Goal: Information Seeking & Learning: Learn about a topic

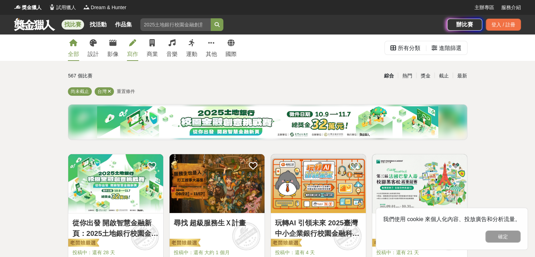
click at [132, 44] on icon at bounding box center [132, 42] width 7 height 7
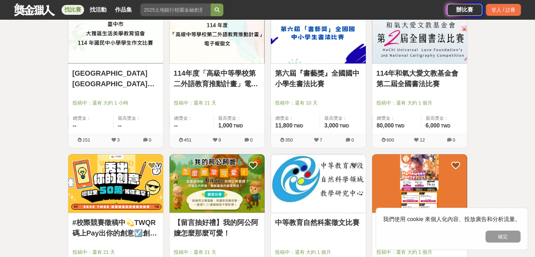
scroll to position [679, 0]
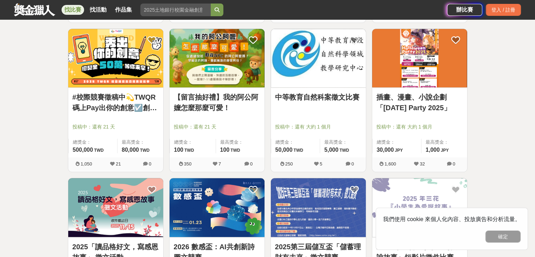
scroll to position [722, 0]
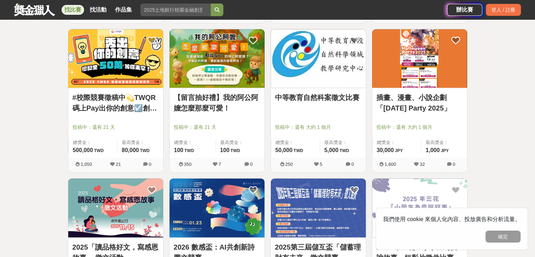
click at [241, 73] on img at bounding box center [216, 58] width 95 height 59
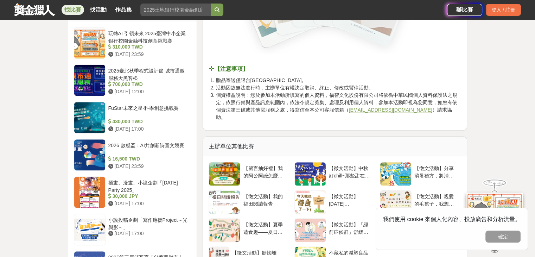
scroll to position [563, 0]
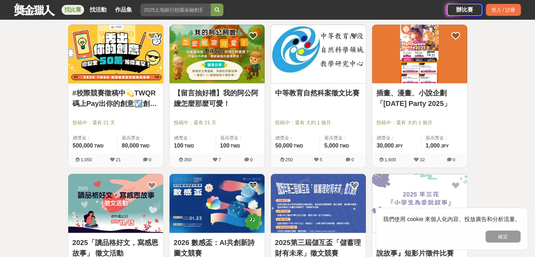
scroll to position [843, 0]
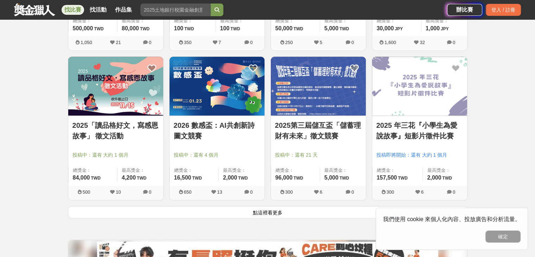
click at [123, 127] on link "2025「讀品格好文，寫感恩故事」 徵文活動" at bounding box center [115, 130] width 86 height 21
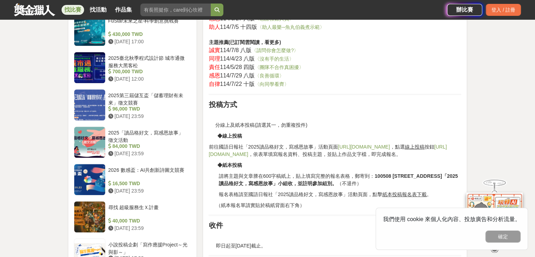
scroll to position [615, 0]
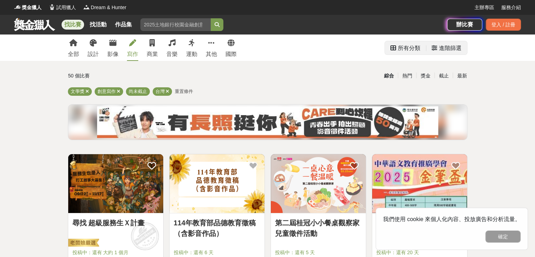
click at [444, 51] on div "進階篩選" at bounding box center [450, 48] width 22 height 14
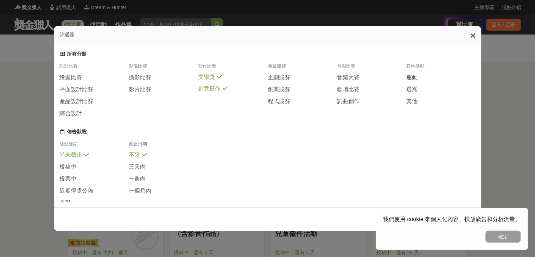
click at [24, 145] on div "篩選器 所有分類 設計比賽 繪畫比賽 平面設計比賽 產品設計比賽 綜合設計 影像比賽 攝影比賽 影片比賽 寫作比賽 文學獎 創意寫作 商業競賽 企劃競賽 創業…" at bounding box center [267, 128] width 535 height 257
click at [34, 113] on div "篩選器 所有分類 設計比賽 繪畫比賽 平面設計比賽 產品設計比賽 綜合設計 影像比賽 攝影比賽 影片比賽 寫作比賽 文學獎 創意寫作 商業競賽 企劃競賽 創業…" at bounding box center [267, 128] width 535 height 257
click at [131, 80] on span "攝影比賽" at bounding box center [140, 77] width 22 height 7
click at [75, 117] on span "綜合設計" at bounding box center [70, 113] width 22 height 7
click at [32, 126] on div "篩選器 所有分類 設計比賽 繪畫比賽 平面設計比賽 產品設計比賽 綜合設計 影像比賽 攝影比賽 影片比賽 寫作比賽 文學獎 創意寫作 商業競賽 企劃競賽 創業…" at bounding box center [267, 128] width 535 height 257
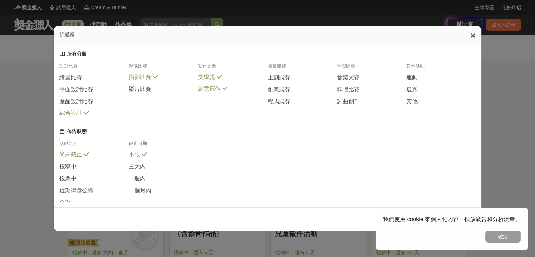
click at [516, 166] on div "篩選器 所有分類 設計比賽 繪畫比賽 平面設計比賽 產品設計比賽 綜合設計 影像比賽 攝影比賽 影片比賽 寫作比賽 文學獎 創意寫作 商業競賽 企劃競賽 創業…" at bounding box center [267, 128] width 535 height 257
click at [504, 237] on button "確定" at bounding box center [502, 236] width 35 height 12
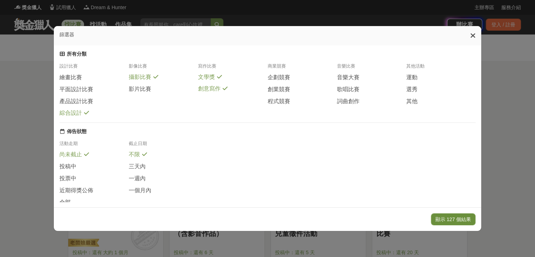
click at [459, 218] on button "顯示 127 個結果" at bounding box center [453, 219] width 45 height 12
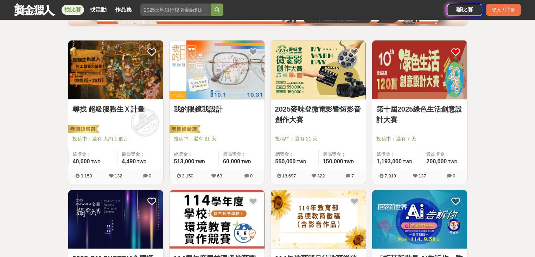
scroll to position [115, 0]
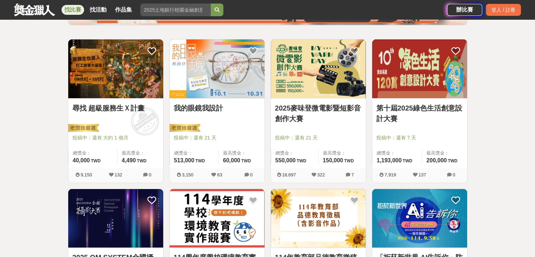
click at [414, 80] on img at bounding box center [419, 68] width 95 height 59
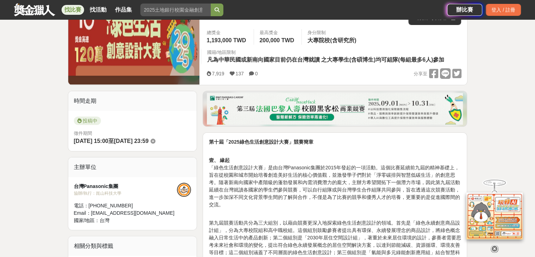
scroll to position [120, 0]
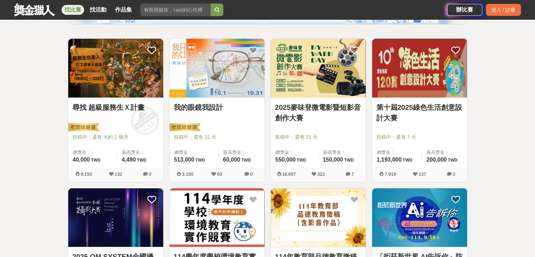
scroll to position [114, 0]
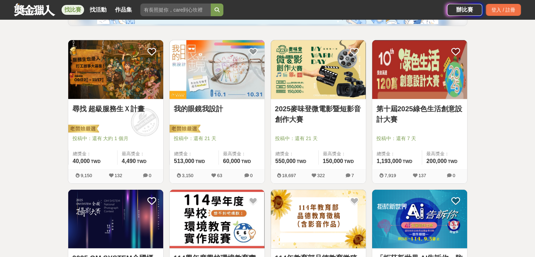
click at [121, 78] on img at bounding box center [115, 69] width 95 height 59
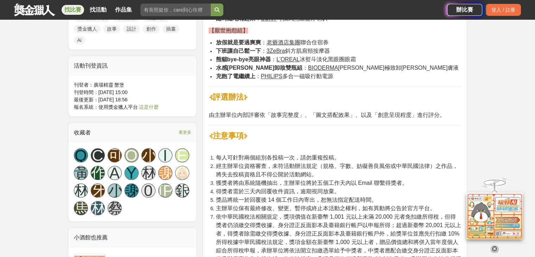
scroll to position [703, 0]
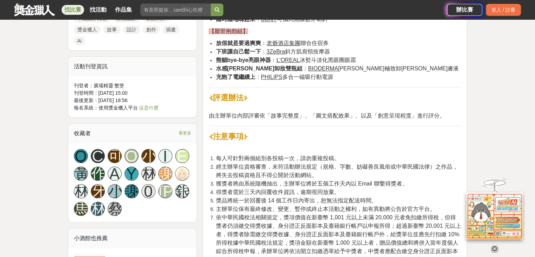
click at [48, 130] on div "大家都在看 這樣Sale也可以： 安聯人壽創意銷售法募集 2025-10-15 18:00 明緯智能永續科技競賽 2025-10-19 23:59 2025日…" at bounding box center [267, 232] width 535 height 1801
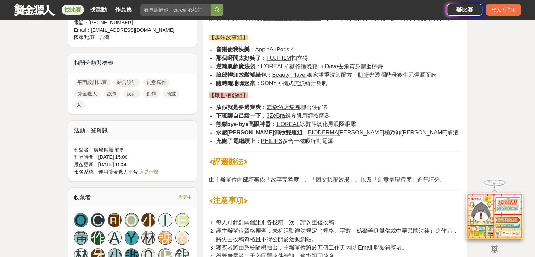
scroll to position [649, 0]
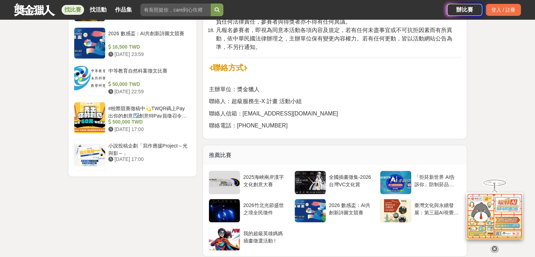
scroll to position [1227, 0]
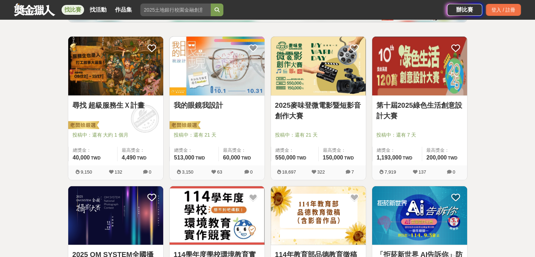
scroll to position [114, 0]
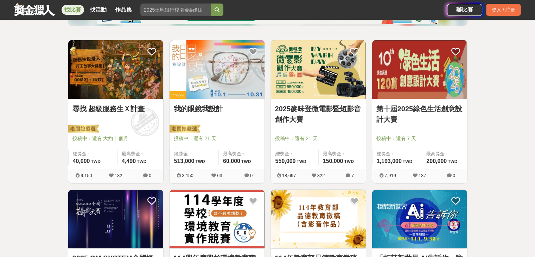
click at [212, 71] on img at bounding box center [216, 69] width 95 height 59
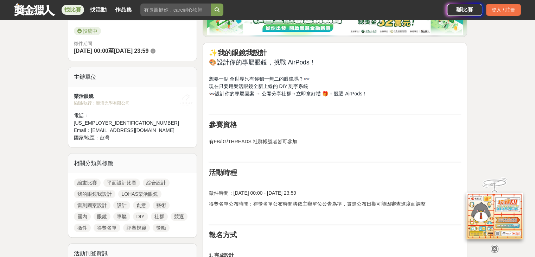
scroll to position [263, 0]
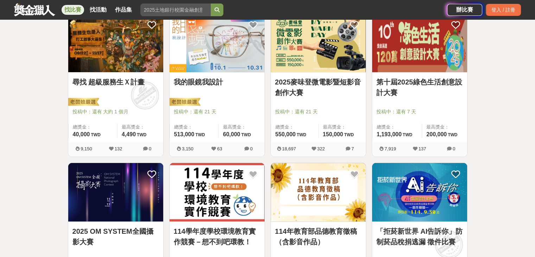
scroll to position [143, 0]
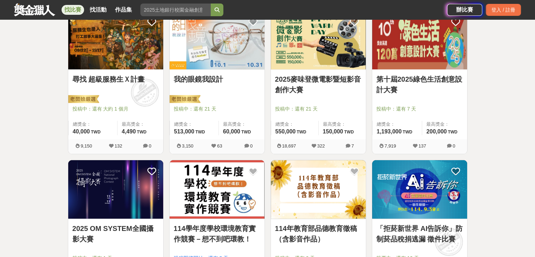
click at [303, 54] on img at bounding box center [318, 40] width 95 height 59
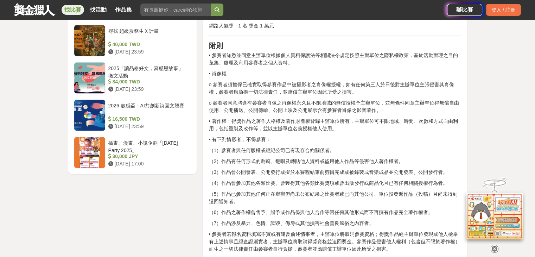
scroll to position [912, 0]
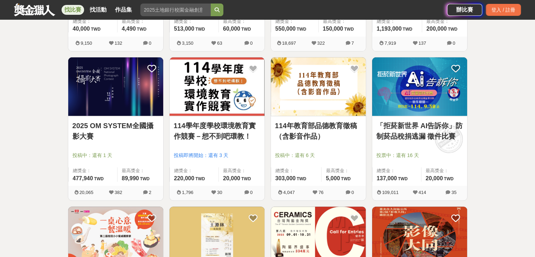
scroll to position [243, 0]
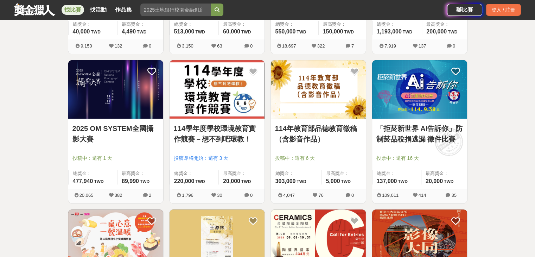
click at [132, 102] on img at bounding box center [115, 89] width 95 height 59
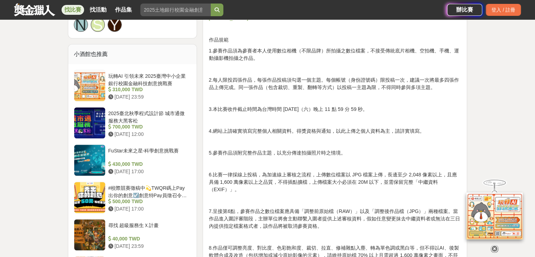
scroll to position [614, 0]
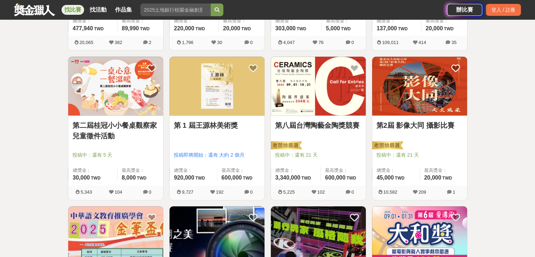
scroll to position [395, 0]
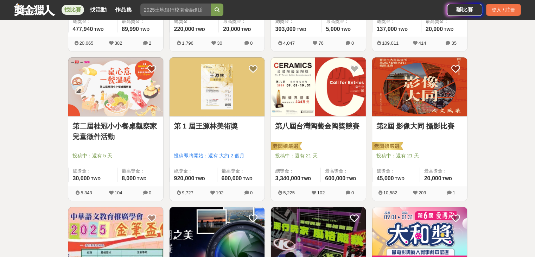
click at [228, 103] on img at bounding box center [216, 86] width 95 height 59
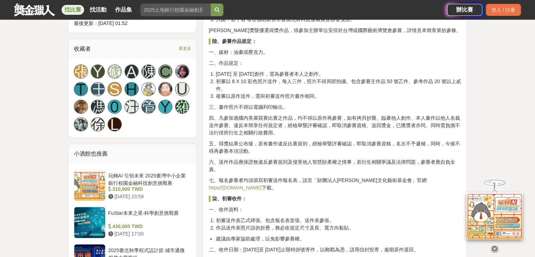
scroll to position [414, 0]
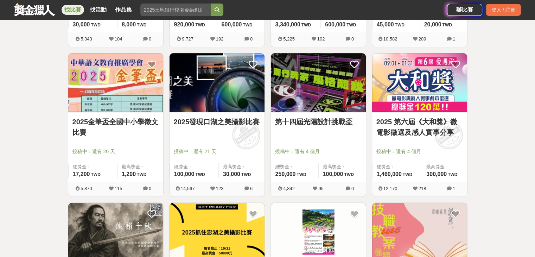
scroll to position [549, 0]
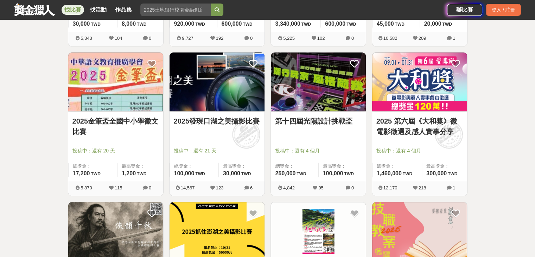
click at [418, 95] on img at bounding box center [419, 81] width 95 height 59
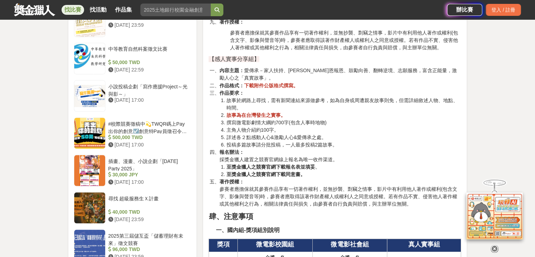
scroll to position [1253, 0]
click at [501, 127] on div "大家都在看 這樣Sale也可以： 安聯人壽創意銷售法募集 2025-10-15 18:00 2025日立冷氣夢想成徵計畫 2025-10-12 23:59 明…" at bounding box center [267, 95] width 535 height 2626
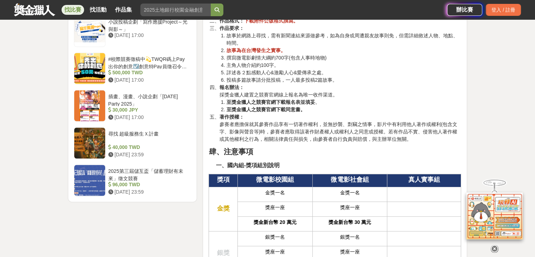
scroll to position [1301, 0]
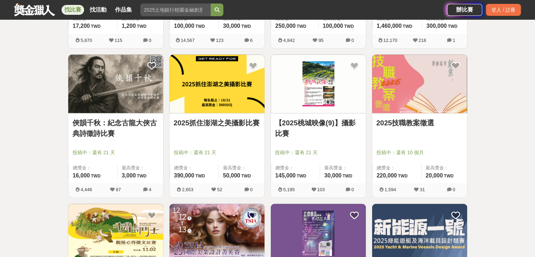
scroll to position [713, 0]
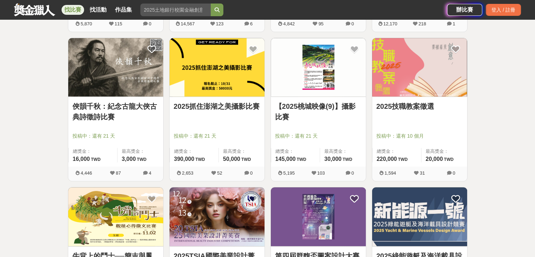
click at [419, 83] on img at bounding box center [419, 67] width 95 height 59
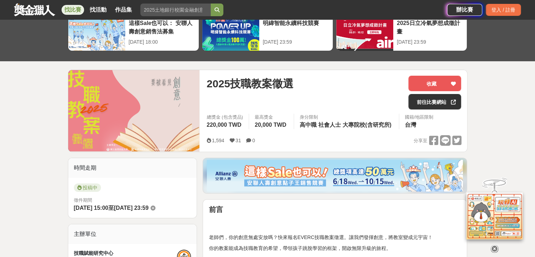
scroll to position [38, 0]
click at [465, 130] on div "總獎金 (包含獎品) 220,000 TWD 最高獎金 20,000 TWD 身分限制 高中職 社會人士 大專院校(含研究所) 國籍/地區限制 台灣" at bounding box center [334, 123] width 266 height 20
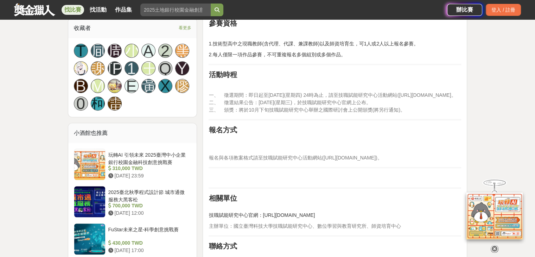
scroll to position [443, 0]
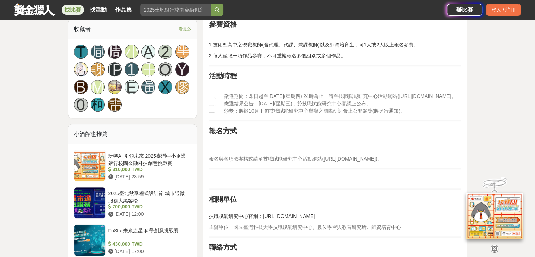
click at [478, 144] on div "大家都在看 這樣Sale也可以： 安聯人壽創意銷售法募集 2025-10-15 18:00 明緯智能永續科技競賽 2025-10-19 23:59 2025日…" at bounding box center [267, 126] width 535 height 1069
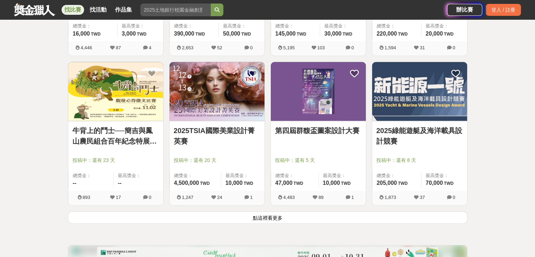
scroll to position [839, 0]
click at [222, 104] on img at bounding box center [216, 91] width 95 height 59
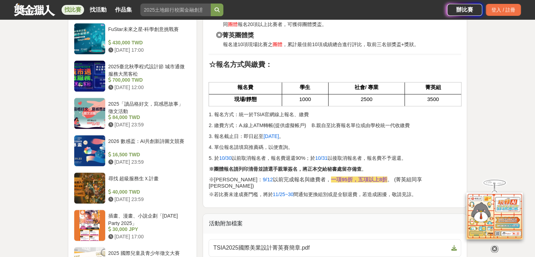
scroll to position [836, 0]
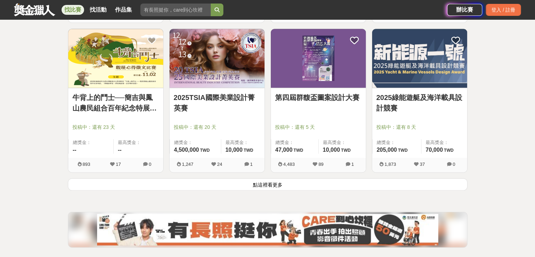
scroll to position [871, 0]
click at [272, 184] on button "點這裡看更多" at bounding box center [267, 184] width 399 height 12
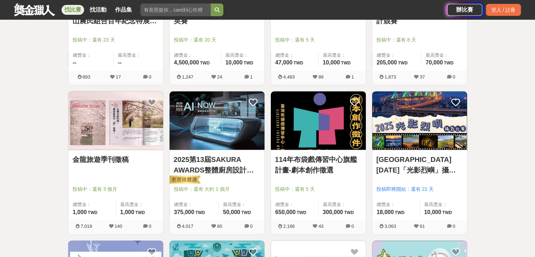
scroll to position [997, 0]
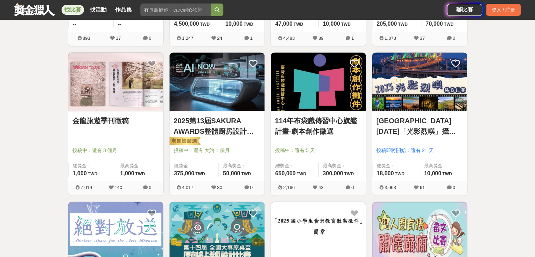
click at [236, 129] on link "2025第13屆SAKURA AWARDS整體廚房設計大賽" at bounding box center [217, 125] width 86 height 21
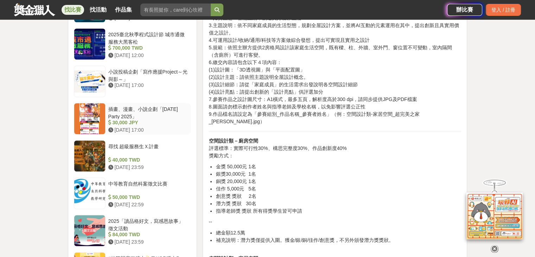
scroll to position [666, 0]
click at [361, 177] on li "銅獎 20,000元 1名" at bounding box center [337, 180] width 245 height 7
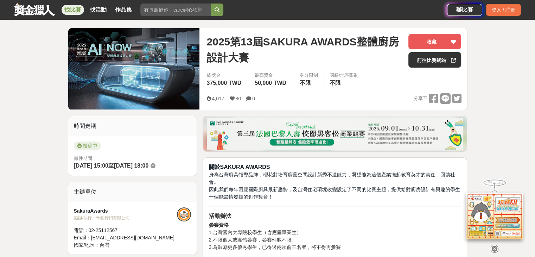
scroll to position [75, 0]
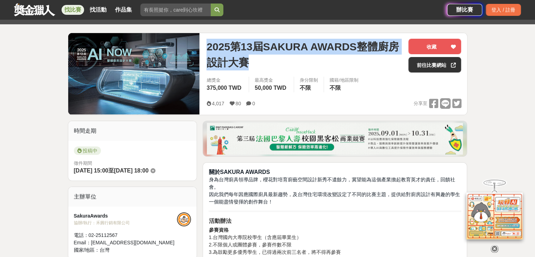
drag, startPoint x: 206, startPoint y: 45, endPoint x: 257, endPoint y: 65, distance: 54.5
click at [257, 65] on div "2025第13屆SAKURA AWARDS整體廚房設計大賽 收藏 前往比賽網站 總獎金 375,000 TWD 最高獎金 50,000 TWD 身分限制 不限…" at bounding box center [334, 74] width 266 height 82
copy span "2025第13屆SAKURA AWARDS整體廚房設計大賽"
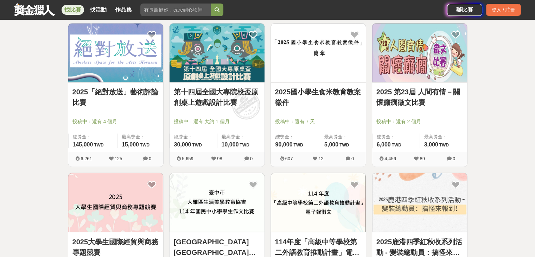
scroll to position [1175, 0]
click at [423, 97] on link "2025 第23屆 人間有情－關懷癲癇徵文比賽" at bounding box center [419, 96] width 86 height 21
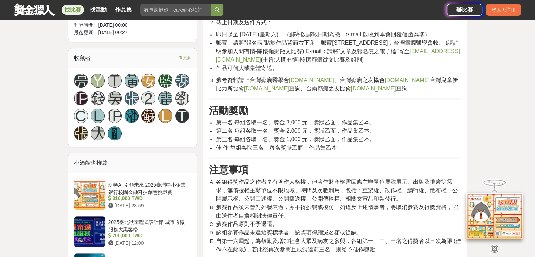
scroll to position [423, 0]
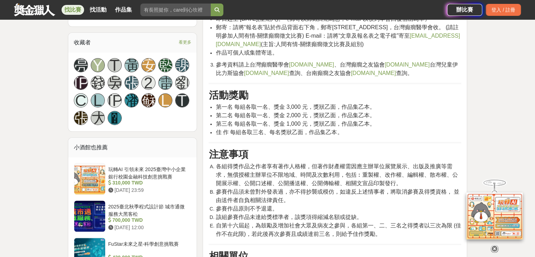
click at [507, 115] on div "大家都在看 這樣Sale也可以： 安聯人壽創意銷售法募集 2025-10-15 18:00 2025日立冷氣夢想成徵計畫 2025-10-12 23:59 明…" at bounding box center [267, 190] width 535 height 1157
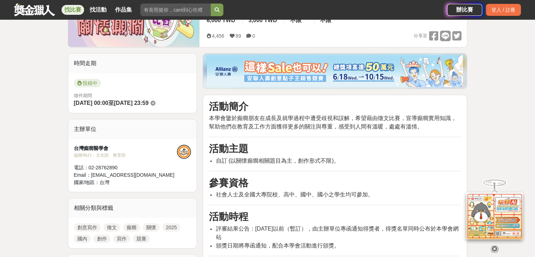
scroll to position [145, 0]
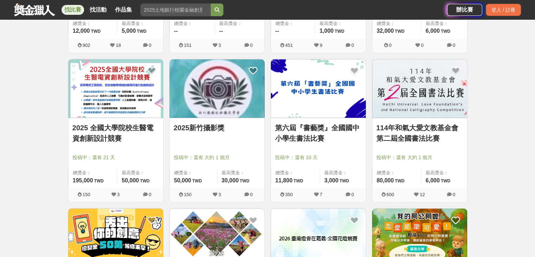
scroll to position [1448, 0]
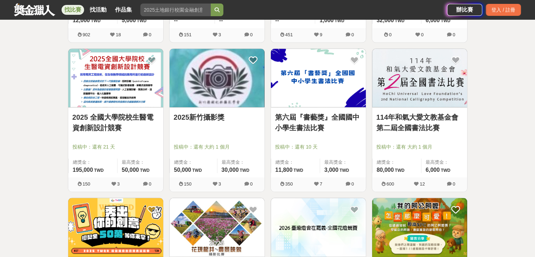
click at [226, 103] on img at bounding box center [216, 78] width 95 height 59
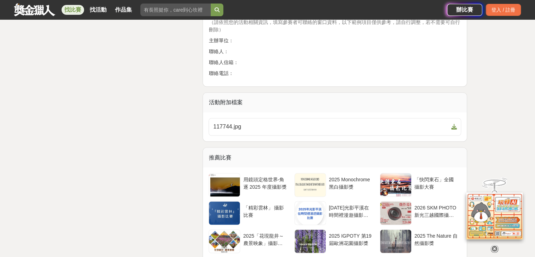
scroll to position [1192, 0]
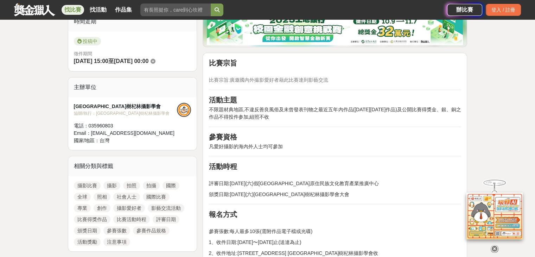
scroll to position [181, 0]
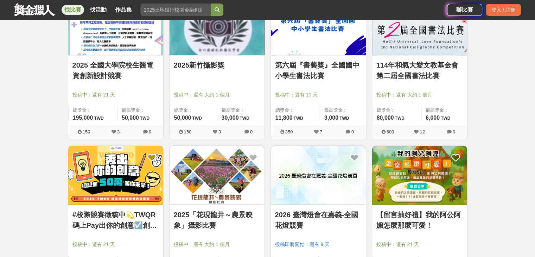
scroll to position [1590, 0]
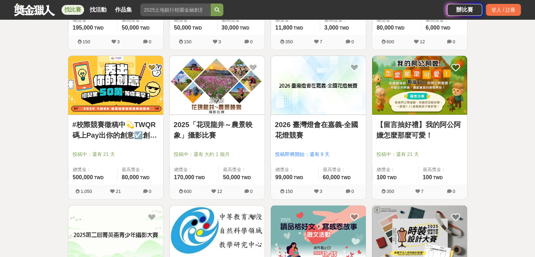
click at [302, 119] on link "2026 臺灣燈會在嘉義-全國花燈競賽" at bounding box center [318, 129] width 86 height 21
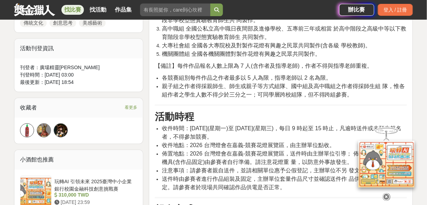
scroll to position [383, 0]
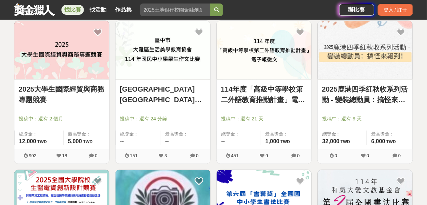
scroll to position [1327, 0]
click at [359, 87] on link "2025鹿港四季紅秋收系列活動 - 變裝總動員：搞怪來報到！" at bounding box center [365, 94] width 86 height 21
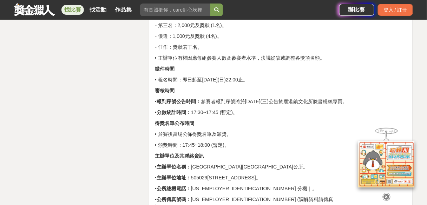
scroll to position [1111, 0]
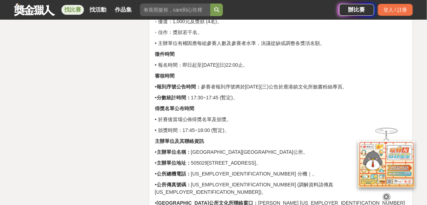
scroll to position [1125, 0]
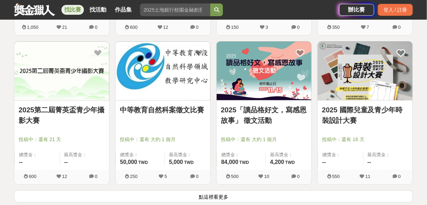
scroll to position [1754, 0]
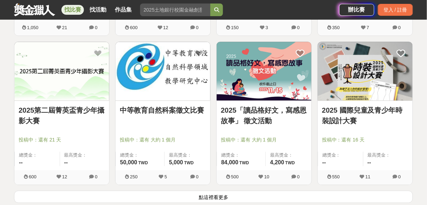
click at [256, 107] on link "2025「讀品格好文，寫感恩故事」 徵文活動" at bounding box center [264, 115] width 86 height 21
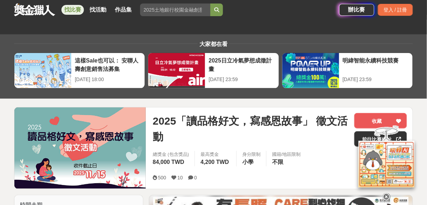
scroll to position [38, 0]
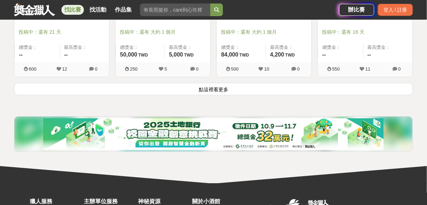
scroll to position [1862, 0]
click at [211, 86] on button "點這裡看更多" at bounding box center [213, 89] width 399 height 12
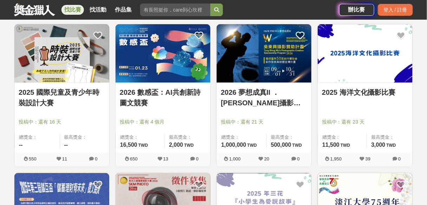
scroll to position [1919, 0]
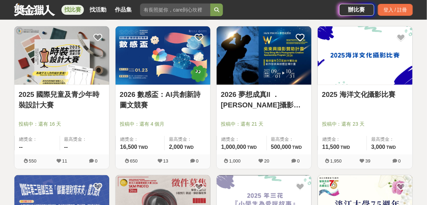
click at [364, 94] on link "2025 海洋文化攝影比賽" at bounding box center [365, 94] width 86 height 11
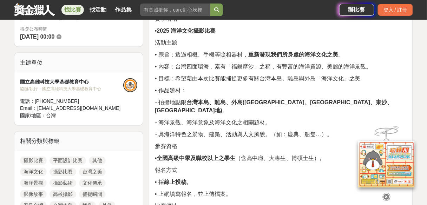
scroll to position [228, 0]
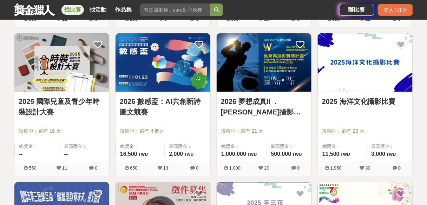
scroll to position [1919, 0]
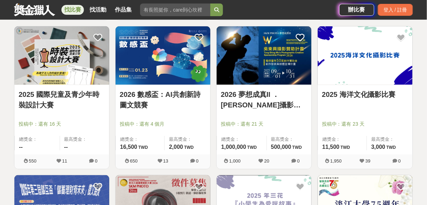
click at [248, 92] on link "2026 夢想成真II ．吳東興攝影贊助計畫" at bounding box center [264, 99] width 86 height 21
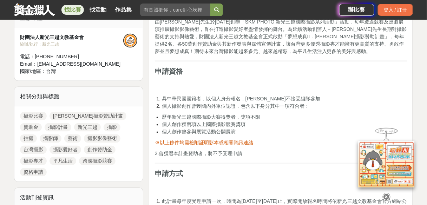
scroll to position [253, 0]
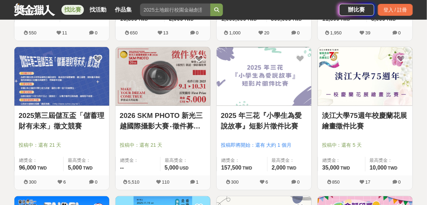
scroll to position [2047, 0]
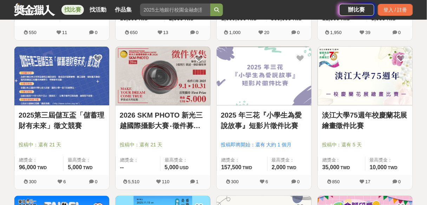
click at [352, 115] on link "淡江大學75週年校慶蘭花展繪畫徵件比賽" at bounding box center [365, 120] width 86 height 21
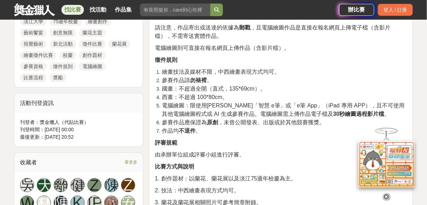
scroll to position [362, 0]
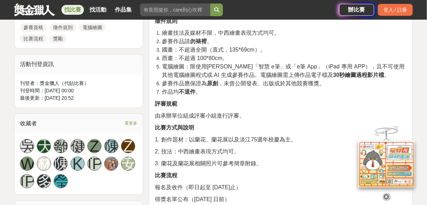
click at [253, 106] on div "賽事名稱 淡江大學75週年校慶蘭花展繪畫徵件比賽 活動主題 1. 以蘭花、蘭花展以及淡江75週年校慶為創作題材。 2. 表現出蘭花之美與淡江之精神。 參賽資格…" at bounding box center [281, 78] width 252 height 467
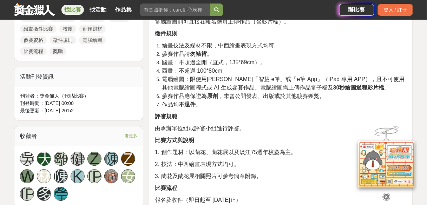
scroll to position [390, 0]
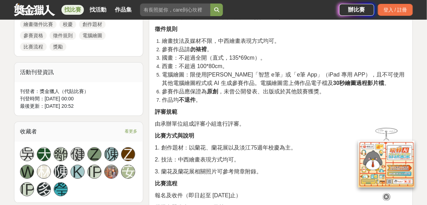
click at [215, 69] on span "西畫：不超過 100*80cm。" at bounding box center [195, 66] width 66 height 6
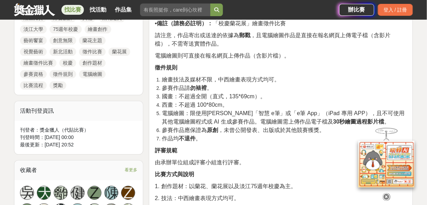
scroll to position [351, 0]
click at [179, 120] on span "電腦繪圖：限使用淡江「智慧 e筆」或「e筆 App」（iPad 專用 APP），且不可使用其他電腦繪圖程式或 AI 生成參賽作品。電腦繪圖需上傳作品電子檔及 …" at bounding box center [283, 118] width 243 height 14
click at [199, 108] on span "西畫：不超過 100*80cm。" at bounding box center [195, 105] width 66 height 6
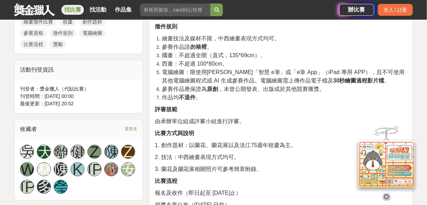
scroll to position [395, 0]
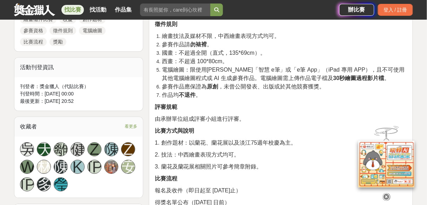
click at [177, 122] on span "由承辦單位組成評審小組進行評審。" at bounding box center [200, 119] width 90 height 6
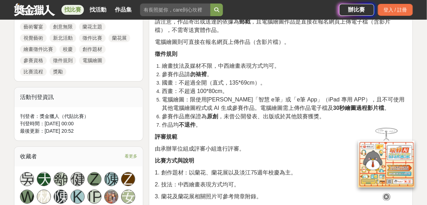
scroll to position [366, 0]
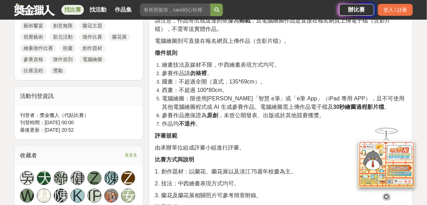
click at [302, 128] on li "作品均 不退件 。" at bounding box center [284, 124] width 245 height 8
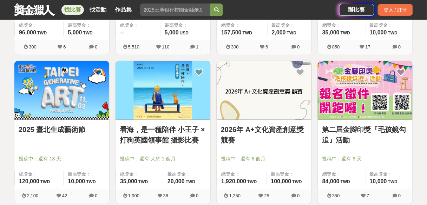
scroll to position [2211, 0]
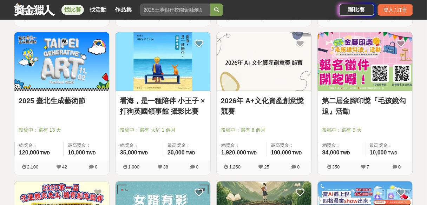
click at [164, 97] on link "看海，是一種陪伴 小王子 × 打狗英國領事館 攝影比賽" at bounding box center [163, 106] width 86 height 21
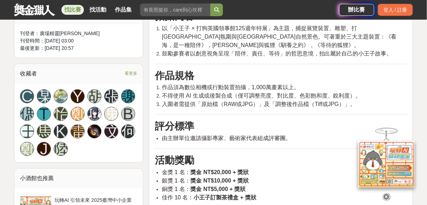
scroll to position [426, 0]
click at [295, 114] on hr at bounding box center [281, 114] width 252 height 1
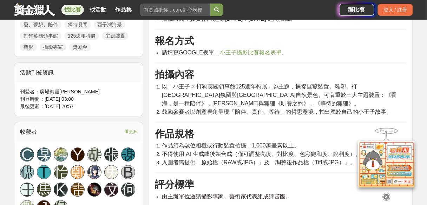
scroll to position [369, 0]
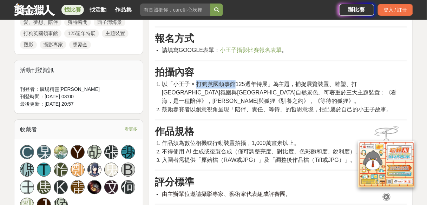
drag, startPoint x: 200, startPoint y: 75, endPoint x: 237, endPoint y: 77, distance: 36.2
click at [237, 81] on span "以「小王子 × 打狗英國領事館125週年特展」為主題，捕捉展覽裝置、雕塑、打狗英國領事館園區氛圍與西子灣自然景色。可著重於三大主題裝置：《看海，是一種陪伴》，…" at bounding box center [279, 92] width 235 height 23
copy span "打狗英國領事館"
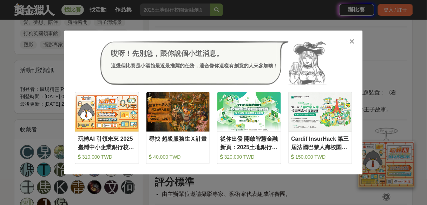
click at [353, 43] on icon at bounding box center [352, 41] width 5 height 7
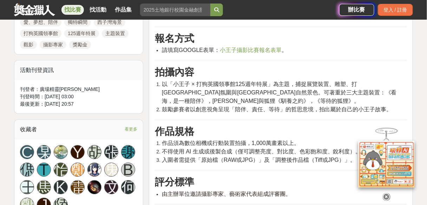
click at [423, 103] on div "大家都在看 這樣Sale也可以： 安聯人壽創意銷售法募集 2025-10-15 18:00 明緯智能永續科技競賽 2025-10-19 23:59 2025日…" at bounding box center [213, 197] width 427 height 1064
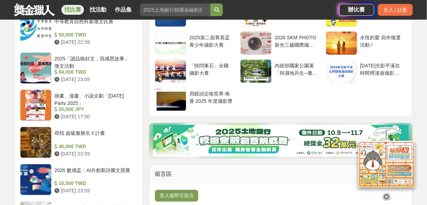
scroll to position [828, 0]
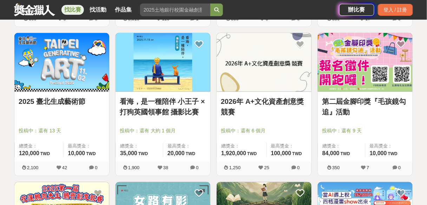
scroll to position [2211, 0]
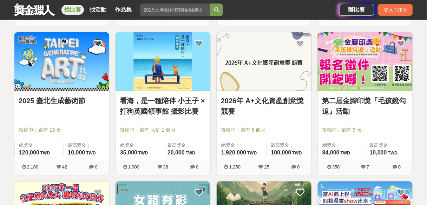
click at [69, 96] on link "2025 臺北生成藝術節" at bounding box center [62, 101] width 86 height 11
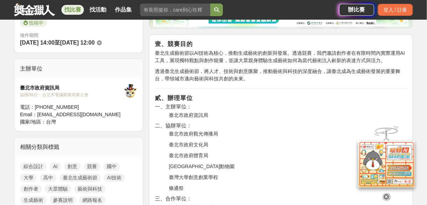
scroll to position [203, 0]
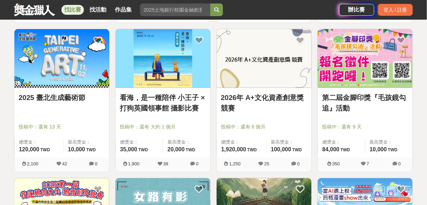
scroll to position [2214, 0]
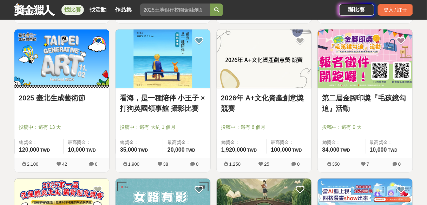
click at [351, 53] on img at bounding box center [365, 59] width 95 height 59
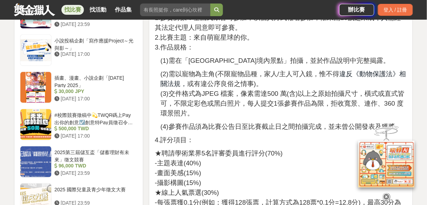
scroll to position [793, 0]
click at [297, 108] on span "(3)交件格式為JPEG 檔案，像素需達500 萬(含)以上之原始拍攝尺寸，橫式或直式皆可，不限定彩色或黑白照片，每人提交1張參賽作品為限，拒收寬景、連作、3…" at bounding box center [283, 103] width 244 height 27
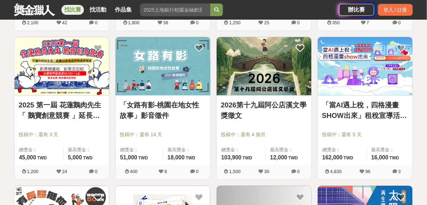
scroll to position [2357, 0]
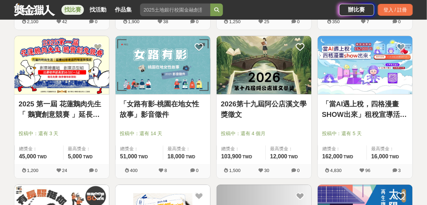
click at [163, 101] on link "「女路有影-桃園在地女性故事」影音徵件" at bounding box center [163, 109] width 86 height 21
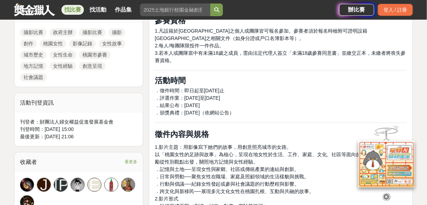
scroll to position [364, 0]
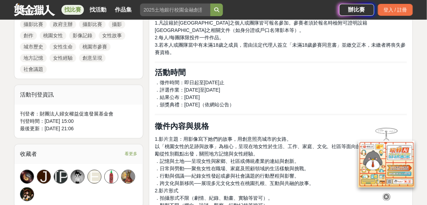
click at [283, 102] on p "．徵件時間：即日起至114年10月24日止 ．評選作業：114年10月27日至114年11月14日 ．結果公布：114年11月21日 ．頒獎典禮：114年12…" at bounding box center [281, 94] width 252 height 30
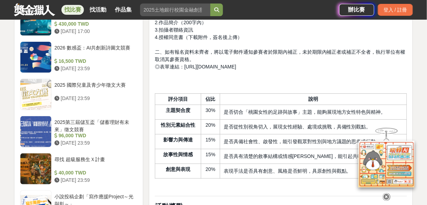
scroll to position [681, 0]
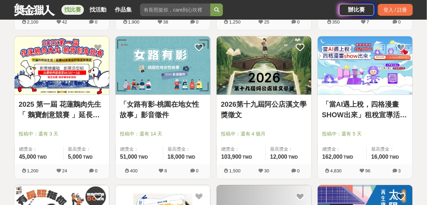
scroll to position [2357, 0]
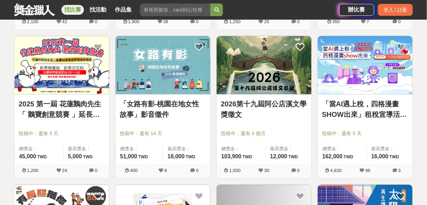
click at [236, 101] on link "2026第十九屆阿公店溪文學獎徵文" at bounding box center [264, 109] width 86 height 21
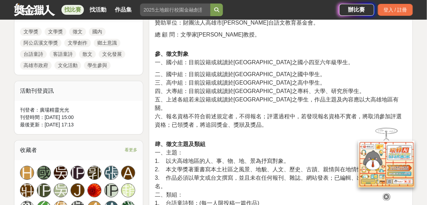
scroll to position [370, 0]
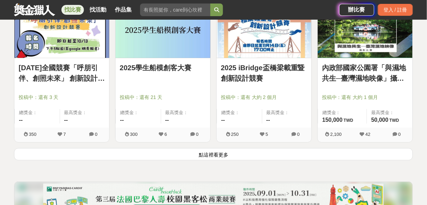
scroll to position [2748, 0]
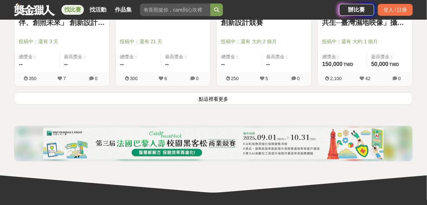
click at [214, 95] on button "點這裡看更多" at bounding box center [213, 98] width 399 height 12
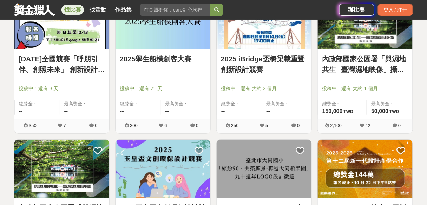
scroll to position [2687, 0]
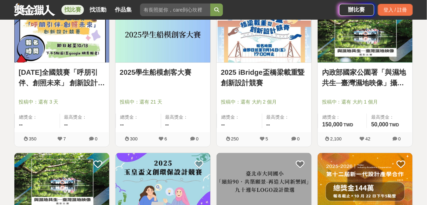
click at [379, 69] on link "內政部國家公園署「與濕地共生─臺灣濕地映像」攝影比賽" at bounding box center [365, 77] width 86 height 21
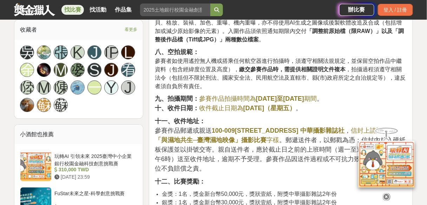
scroll to position [503, 0]
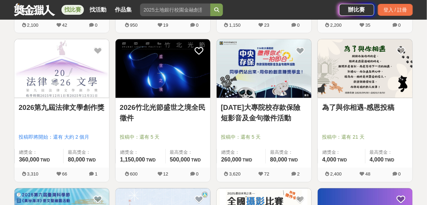
scroll to position [2951, 0]
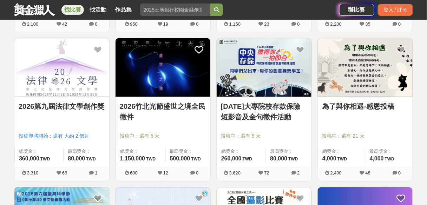
click at [356, 102] on link "為了與你相遇-感恩投稿" at bounding box center [365, 107] width 86 height 11
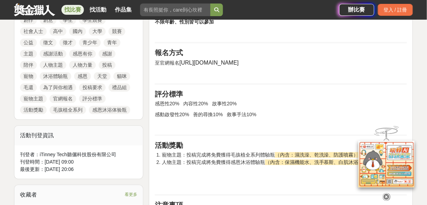
scroll to position [361, 0]
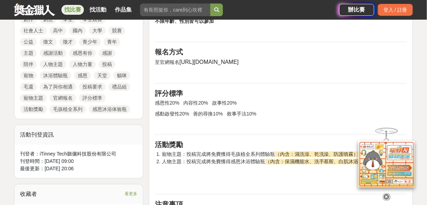
drag, startPoint x: 179, startPoint y: 69, endPoint x: 241, endPoint y: 68, distance: 61.5
click at [241, 66] on p "至官網報名 https://bit.ly/4aO9ohD" at bounding box center [281, 62] width 252 height 8
copy span "https://bit.ly/4aO9ohD"
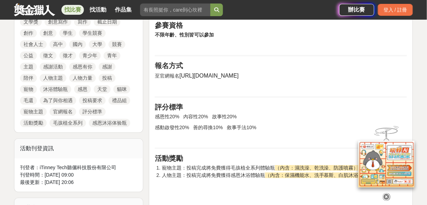
scroll to position [348, 0]
click at [301, 138] on div "活動簡介 聽儷邀請所有人 大聲說出感謝！ 只要有任何想感謝的人、事、物 都歡迎來分享 本月雙主題 可同時投稿， 凡滿100字並符合投稿要求，聽儷將送出精心準備…" at bounding box center [281, 79] width 252 height 369
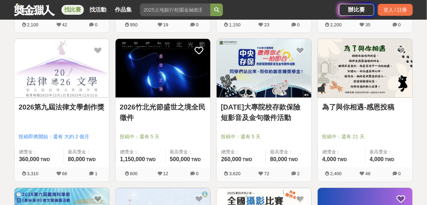
scroll to position [2951, 0]
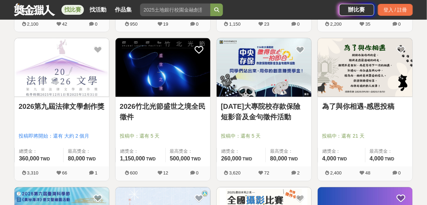
click at [136, 102] on link "2026竹北光節盛世之境全民徵件" at bounding box center [163, 112] width 86 height 21
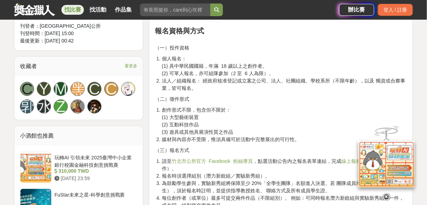
scroll to position [437, 0]
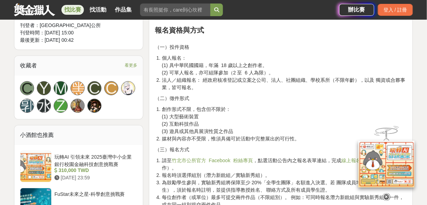
click at [217, 110] on li "創作形式不限，包含但不限於： (1) 大型藝術裝置 (2) 互動科技作品 (3) 遊具或其他具展演性質之作品" at bounding box center [284, 121] width 245 height 30
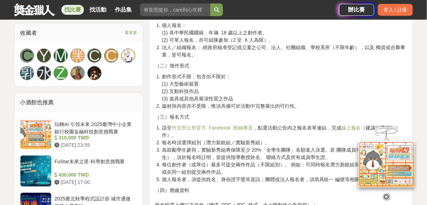
scroll to position [470, 0]
click at [241, 135] on li "請至 竹北市公所官方 Facebook 粉絲專頁 ，點選活動公告內之報名表單連結，完成 線上報名 （建議以電腦操作）。" at bounding box center [284, 131] width 245 height 15
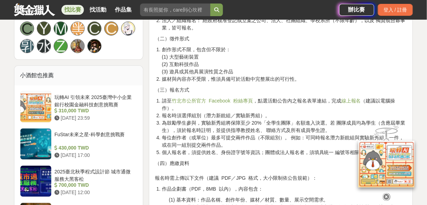
scroll to position [500, 0]
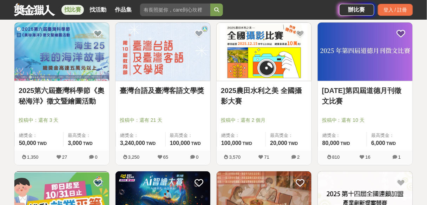
scroll to position [3095, 0]
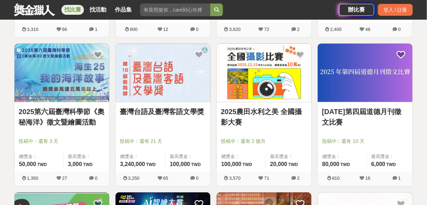
click at [261, 106] on link "2025農田水利之美 全國攝影大賽" at bounding box center [264, 116] width 86 height 21
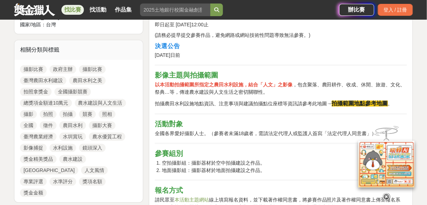
scroll to position [308, 0]
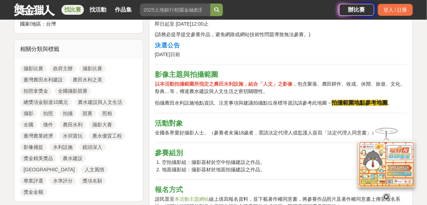
click at [355, 103] on strong "拍攝範圍地點參考地圖" at bounding box center [360, 103] width 56 height 6
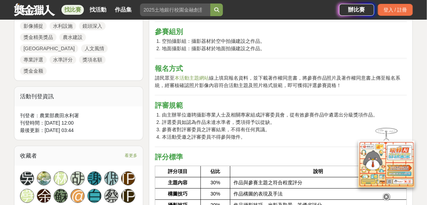
scroll to position [429, 0]
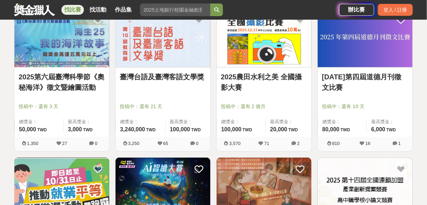
scroll to position [3137, 0]
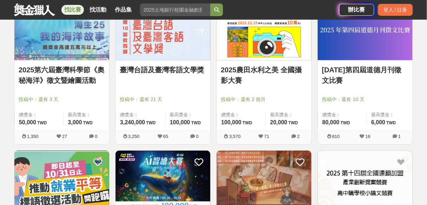
click at [341, 67] on link "2025 年第四屆道德月刊徵文比賽" at bounding box center [365, 75] width 86 height 21
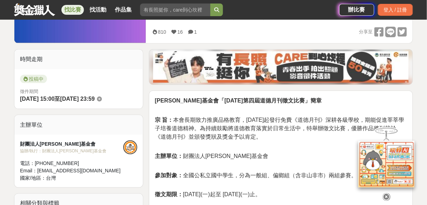
scroll to position [145, 0]
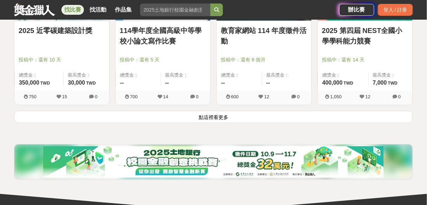
scroll to position [3625, 0]
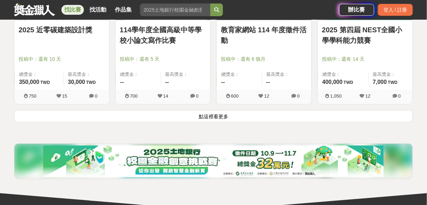
click at [214, 112] on button "點這裡看更多" at bounding box center [213, 116] width 399 height 12
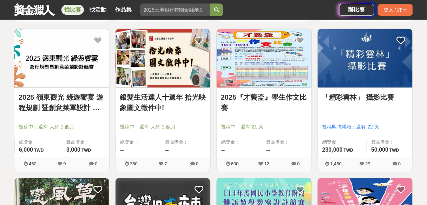
scroll to position [3707, 0]
click at [370, 64] on img at bounding box center [365, 58] width 95 height 59
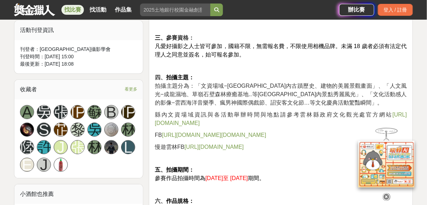
scroll to position [409, 0]
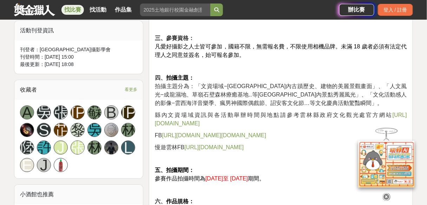
click at [370, 74] on p "四、 拍攝主題： 拍攝主題分為：「文資場域−雲林縣內古蹟歷史、建物的美麗景觀畫面」、「人文風光−成龍濕地、草嶺石壁森林療癒基地..等雲林縣內景點秀麗風光」、「…" at bounding box center [281, 91] width 252 height 34
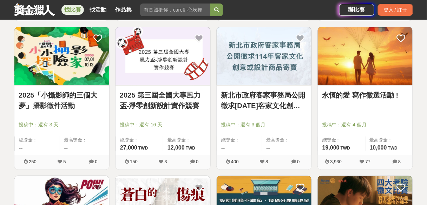
scroll to position [4008, 0]
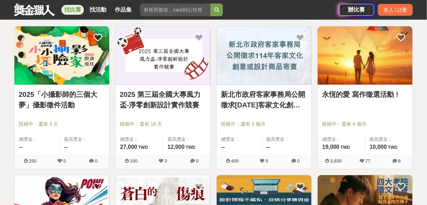
click at [360, 89] on link "永恆的愛 寫作徵選活動 !" at bounding box center [365, 94] width 86 height 11
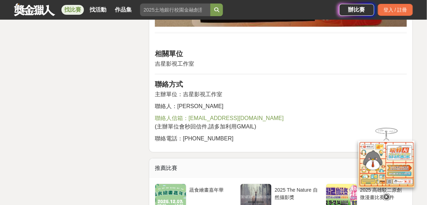
scroll to position [1142, 0]
click at [388, 90] on p "主辦單位：吉星影視工作室" at bounding box center [281, 94] width 252 height 8
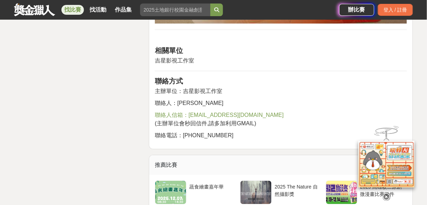
scroll to position [1151, 0]
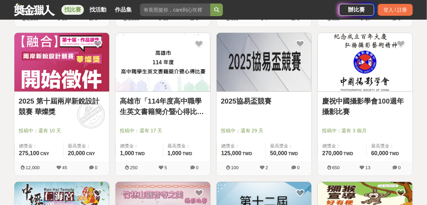
scroll to position [4299, 0]
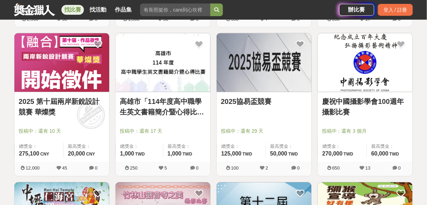
click at [58, 97] on link "2025 第十屆兩岸新銳設計競賽 華燦獎" at bounding box center [62, 107] width 86 height 21
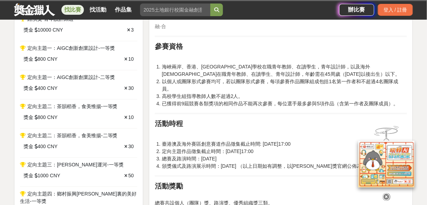
scroll to position [359, 0]
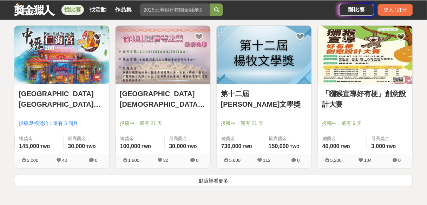
scroll to position [4459, 0]
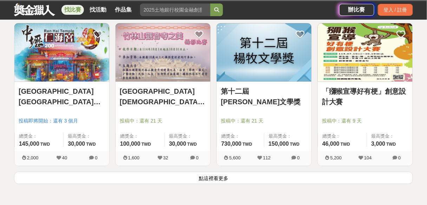
click at [253, 86] on link "第十二屆楊牧文學獎" at bounding box center [264, 96] width 86 height 21
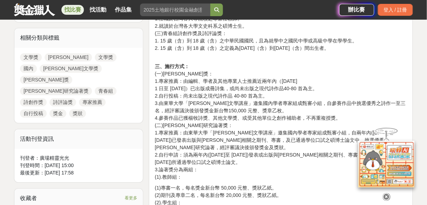
scroll to position [323, 0]
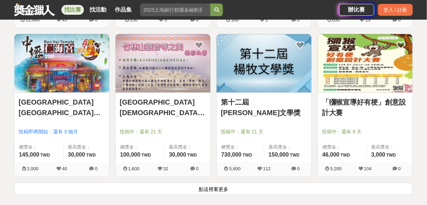
scroll to position [4448, 0]
click at [166, 97] on link "竹林山觀音寺之美攝影比賽" at bounding box center [163, 107] width 86 height 21
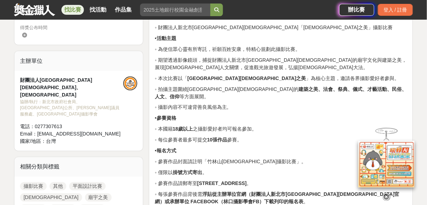
scroll to position [237, 0]
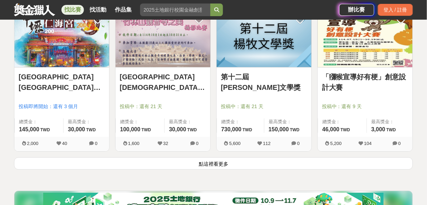
scroll to position [4488, 0]
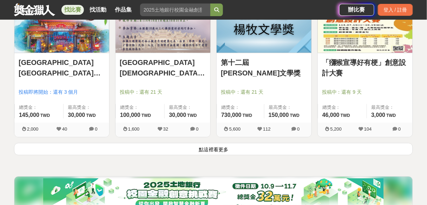
click at [214, 143] on button "點這裡看更多" at bounding box center [213, 149] width 399 height 12
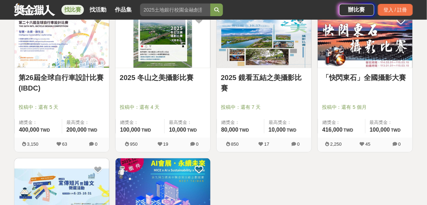
scroll to position [4622, 0]
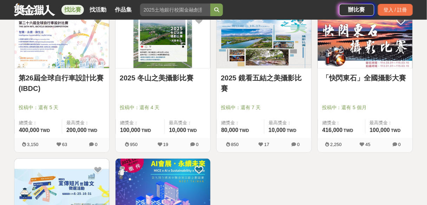
click at [380, 73] on link "「快閃東石」全國攝影大賽" at bounding box center [365, 78] width 86 height 11
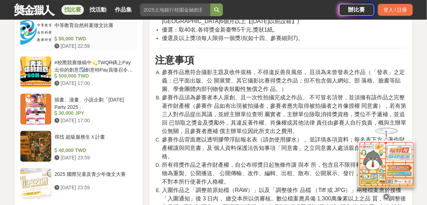
scroll to position [730, 0]
click at [292, 119] on span "參賽作品須為參賽者本人原創、且一次性拍攝完成之作品、 不可冒名頂替，並須擁有該作品之完整著作財產權（參賽作 品如有出現被拍攝者，參賽者應先取得被拍攝者之肖像授…" at bounding box center [284, 115] width 245 height 40
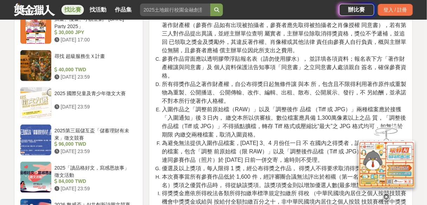
scroll to position [811, 0]
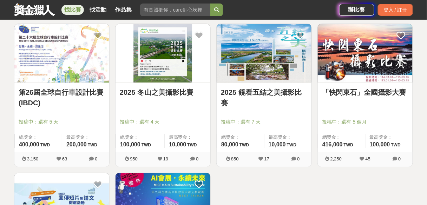
scroll to position [4622, 0]
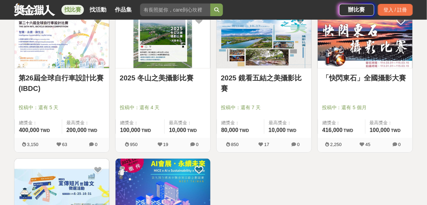
click at [77, 74] on link "第26屆全球自行車設計比賽(IBDC)" at bounding box center [62, 83] width 86 height 21
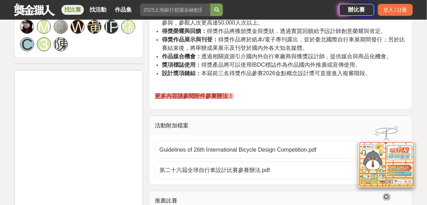
scroll to position [562, 0]
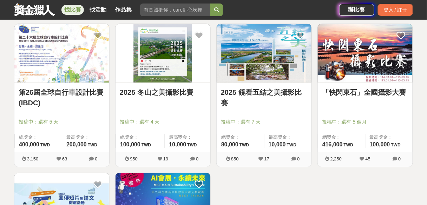
scroll to position [4602, 0]
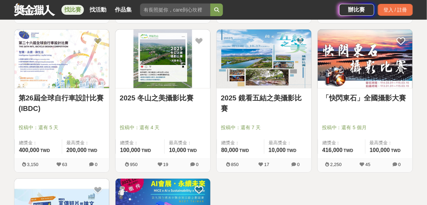
click at [254, 93] on link "2025 鏡看五結之美攝影比賽" at bounding box center [264, 103] width 86 height 21
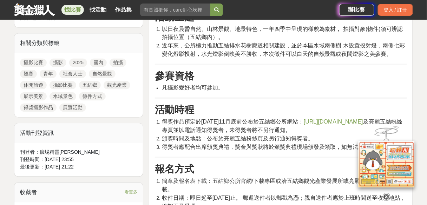
scroll to position [299, 0]
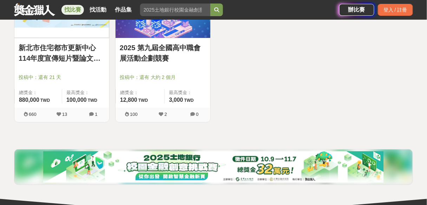
scroll to position [4800, 0]
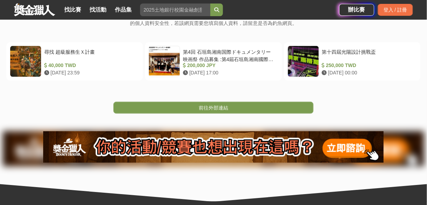
scroll to position [138, 0]
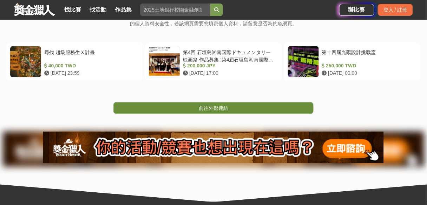
click at [211, 107] on span "前往外部連結" at bounding box center [214, 108] width 30 height 6
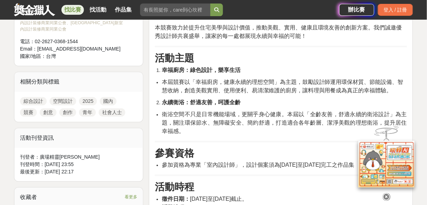
scroll to position [339, 0]
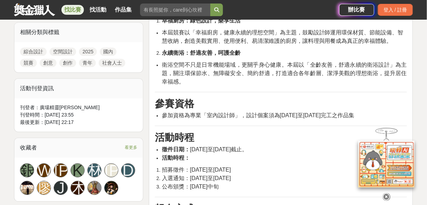
click at [262, 110] on h3 "參賽資格" at bounding box center [281, 104] width 252 height 12
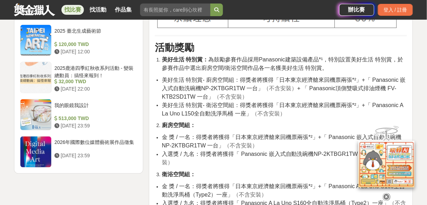
scroll to position [886, 0]
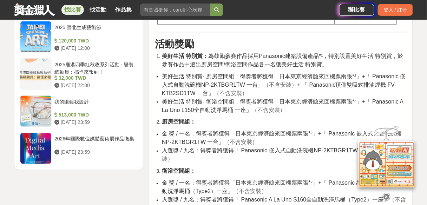
click at [291, 88] on span "（不含安裝）" at bounding box center [281, 85] width 34 height 6
click at [290, 98] on li "美好生活 特別賞- 廚房空間組：得獎者將獲得「日本東京經濟艙來回機票兩張*²」+「 Panasonic 嵌入式自動洗碗機NP-2KTBGR1TW 一台」 （不…" at bounding box center [284, 84] width 245 height 25
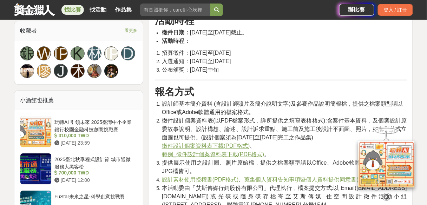
scroll to position [493, 0]
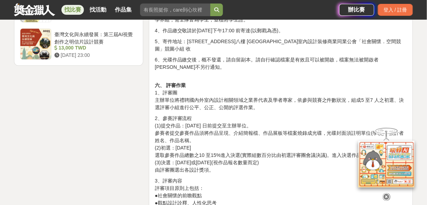
scroll to position [1044, 0]
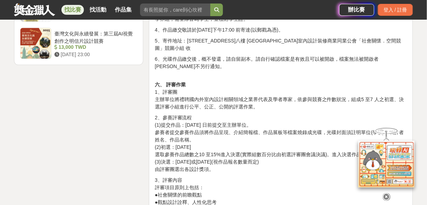
click at [322, 144] on p "2、參賽評審流程 (1)提交作品：2019 年9 月30 日前提交至主辦單位。 參賽者提交參賽作品須將作品呈現、介紹簡報檔、作品展板等檔案燒錄成光碟，光碟封面…" at bounding box center [281, 143] width 252 height 59
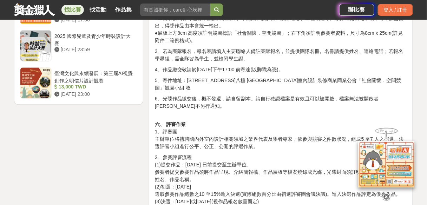
scroll to position [1004, 0]
